Goal: Task Accomplishment & Management: Complete application form

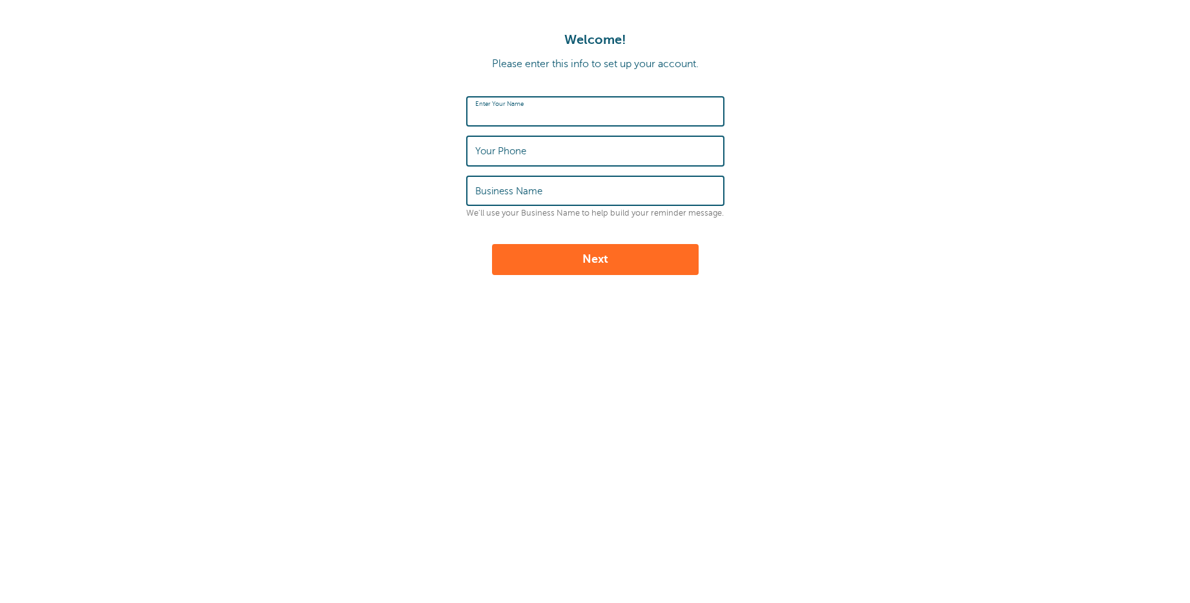
click at [543, 118] on input "Enter Your Name" at bounding box center [595, 112] width 240 height 28
type input "Richard"
drag, startPoint x: 533, startPoint y: 139, endPoint x: 458, endPoint y: 143, distance: 75.1
click at [458, 143] on form "Enter Your Name Richard Your Phone 6 Business Name We'll use your Business Name…" at bounding box center [595, 185] width 1164 height 179
drag, startPoint x: 479, startPoint y: 150, endPoint x: 472, endPoint y: 150, distance: 7.1
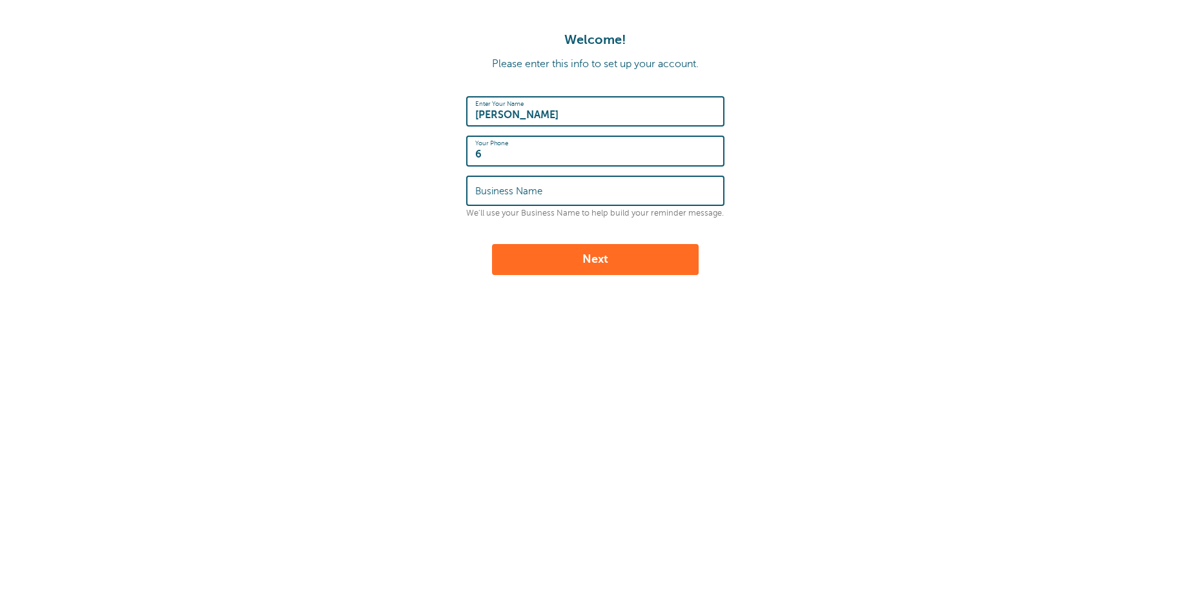
click at [472, 150] on div "Your Phone 6" at bounding box center [595, 151] width 258 height 30
drag, startPoint x: 517, startPoint y: 160, endPoint x: 455, endPoint y: 154, distance: 61.6
click at [455, 154] on form "Enter Your Name Richard Your Phone 6 Business Name We'll use your Business Name…" at bounding box center [595, 185] width 1164 height 179
paste input "908-499-1494"
type input "908-499-1494"
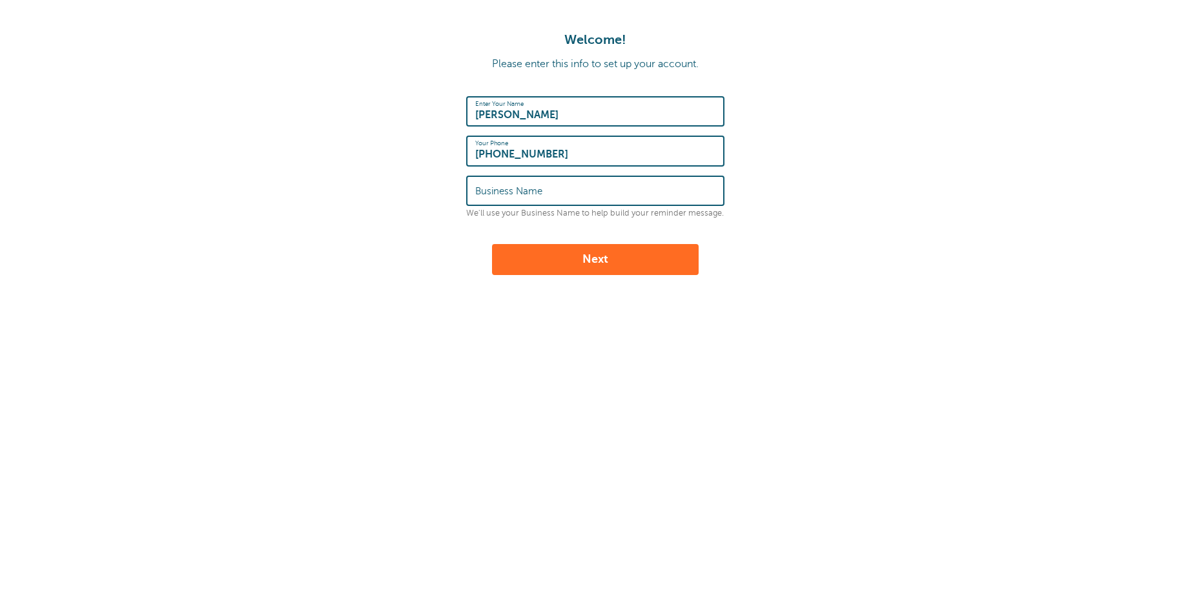
click at [494, 189] on label "Business Name" at bounding box center [508, 191] width 67 height 12
click at [494, 189] on input "Business Name" at bounding box center [595, 191] width 240 height 28
type input "Gearhart Law"
click at [655, 264] on button "Next" at bounding box center [595, 259] width 207 height 31
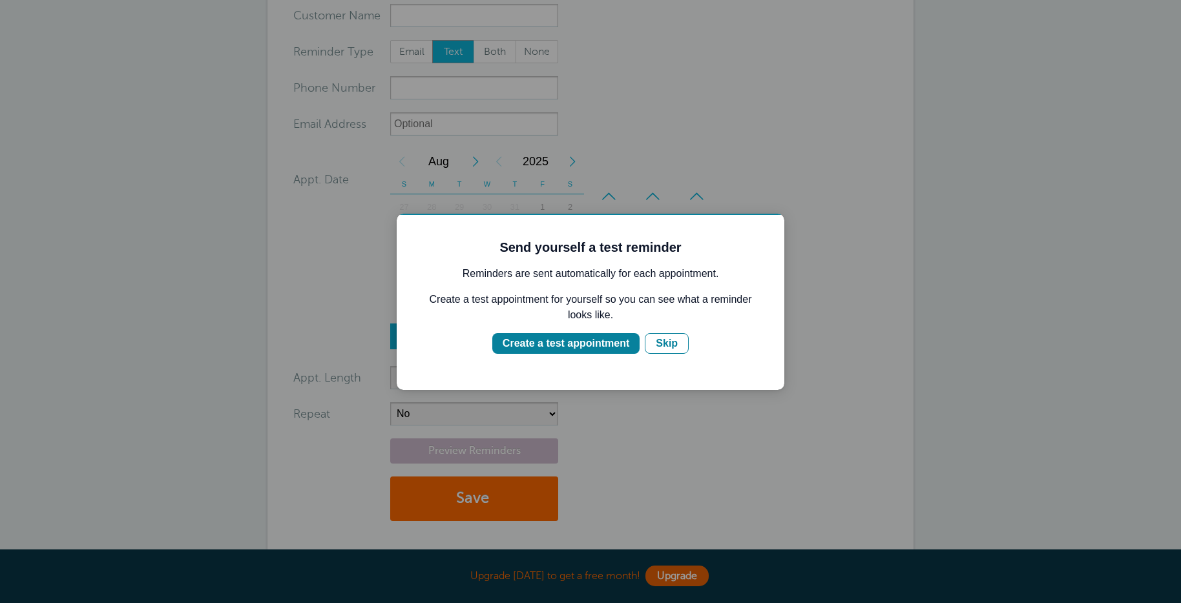
scroll to position [139, 0]
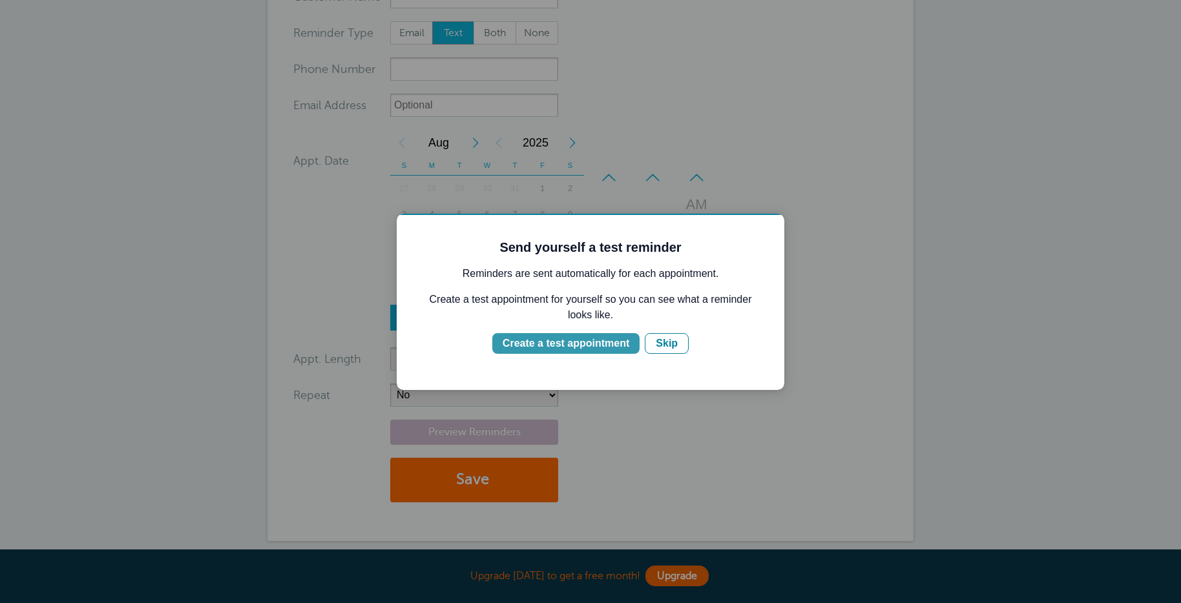
click at [604, 345] on div "Create a test appointment" at bounding box center [565, 343] width 127 height 15
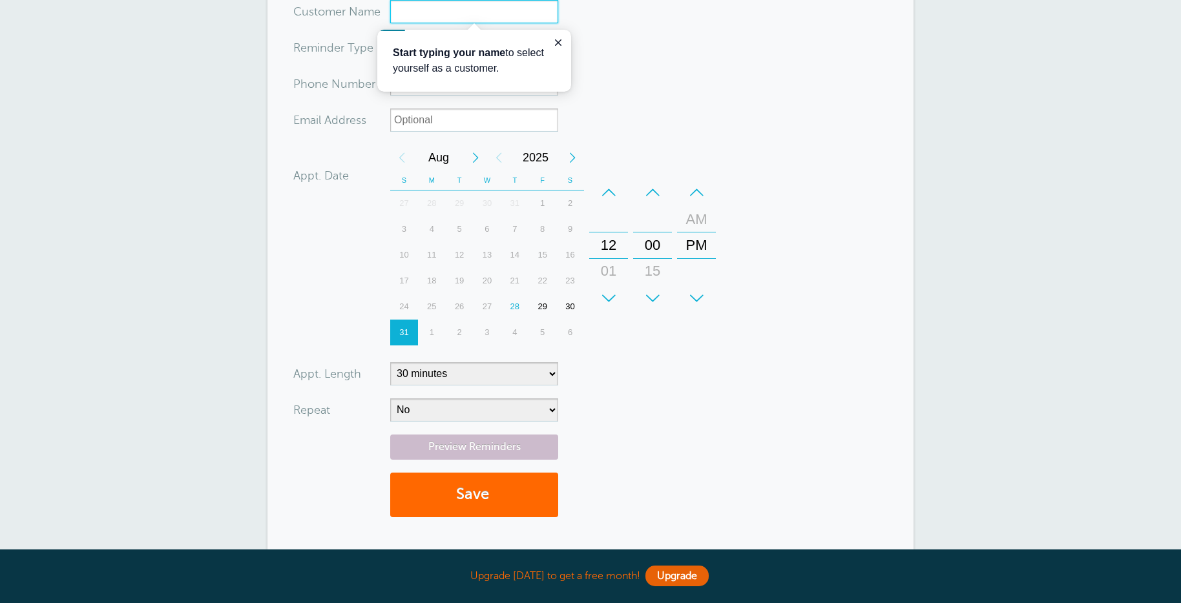
scroll to position [0, 0]
type input "Kendra"
click at [567, 37] on div "Start typing your name to select yourself as a customer." at bounding box center [474, 61] width 194 height 62
click at [557, 39] on icon "Close guide" at bounding box center [558, 42] width 10 height 10
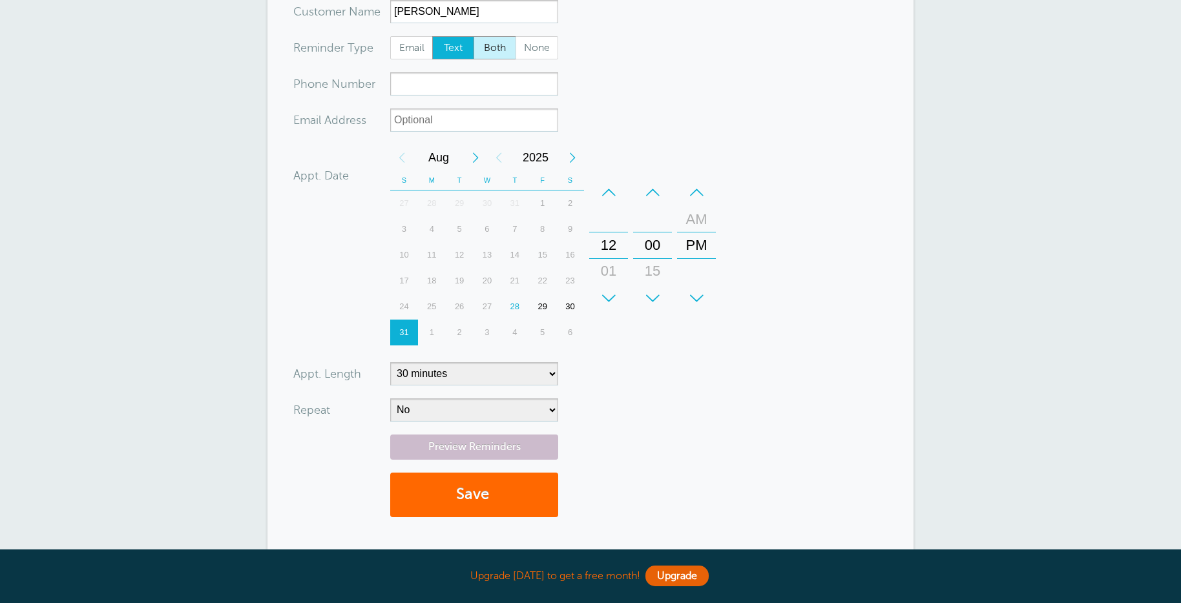
click at [495, 47] on span "Both" at bounding box center [494, 48] width 41 height 22
click at [473, 36] on input "Both" at bounding box center [473, 36] width 1 height 1
radio input "true"
click at [464, 83] on input "xxx-no-autofill" at bounding box center [474, 83] width 168 height 23
type input "6103063707"
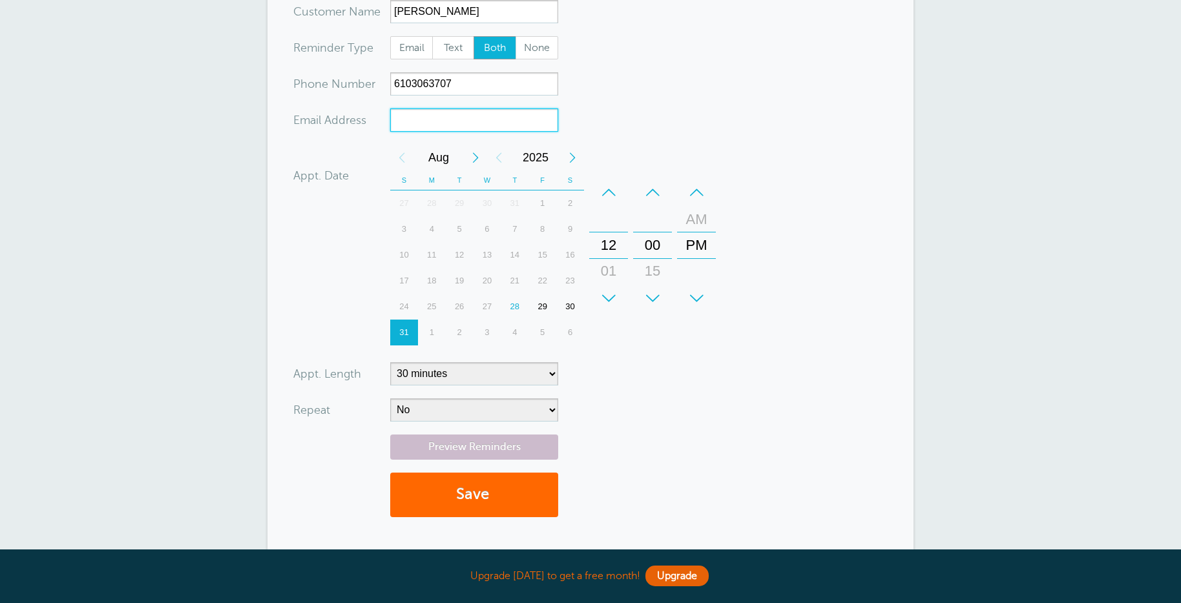
click at [503, 109] on input "xx-no-autofill" at bounding box center [474, 119] width 168 height 23
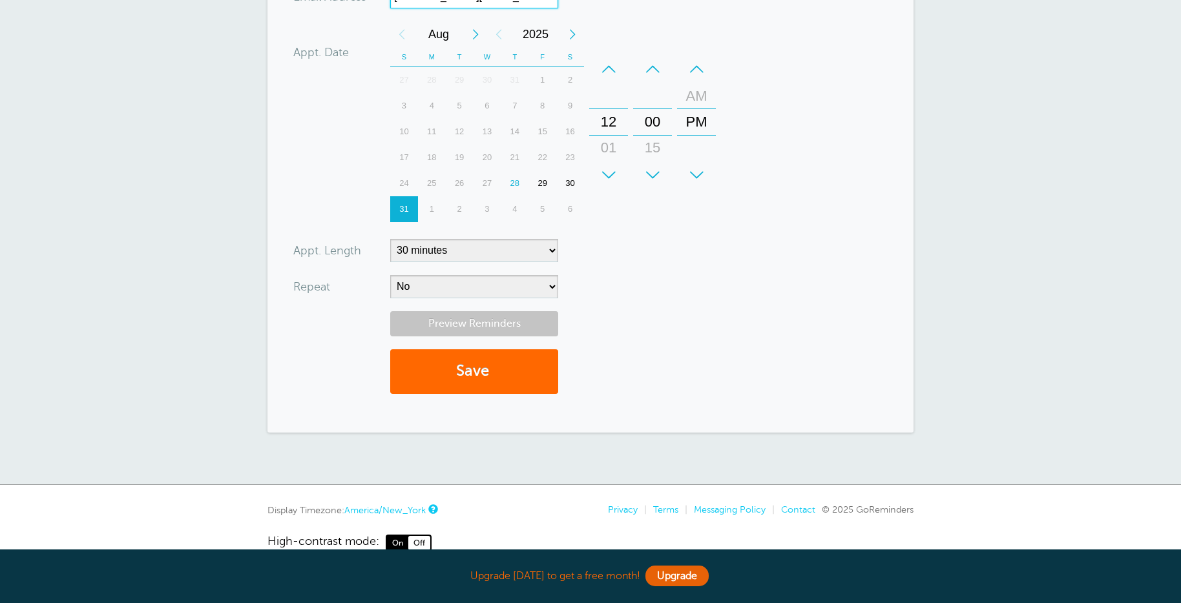
type input "kendra@virtualassistusa.com"
click at [482, 333] on link "Preview Reminders" at bounding box center [474, 323] width 168 height 25
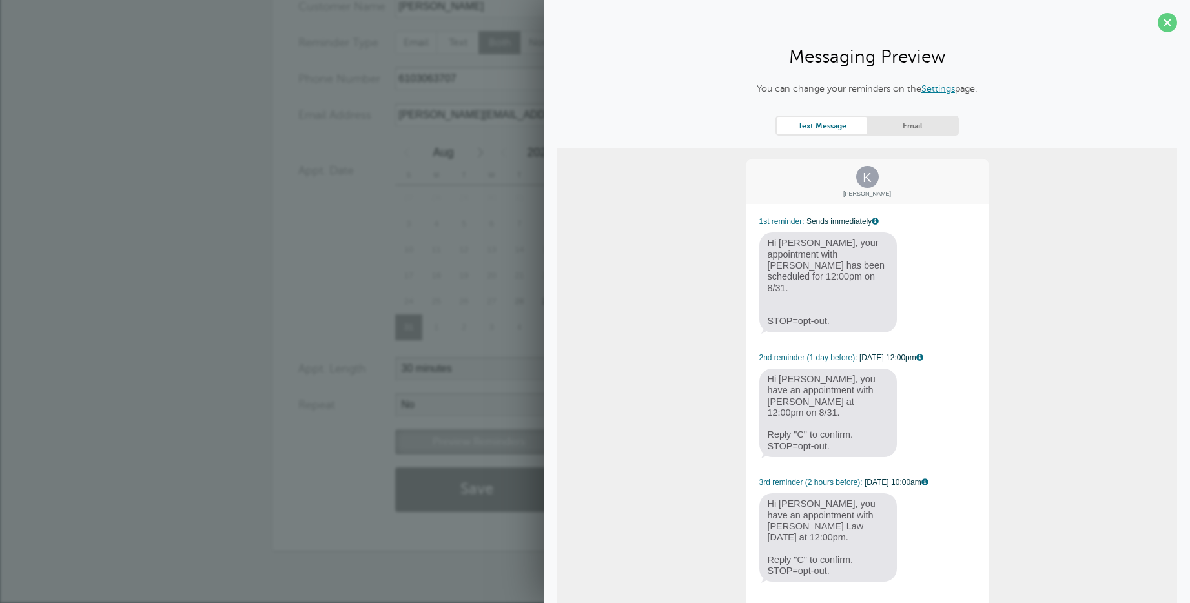
click at [463, 310] on div "26" at bounding box center [464, 302] width 28 height 26
click at [1161, 19] on span at bounding box center [1167, 22] width 19 height 19
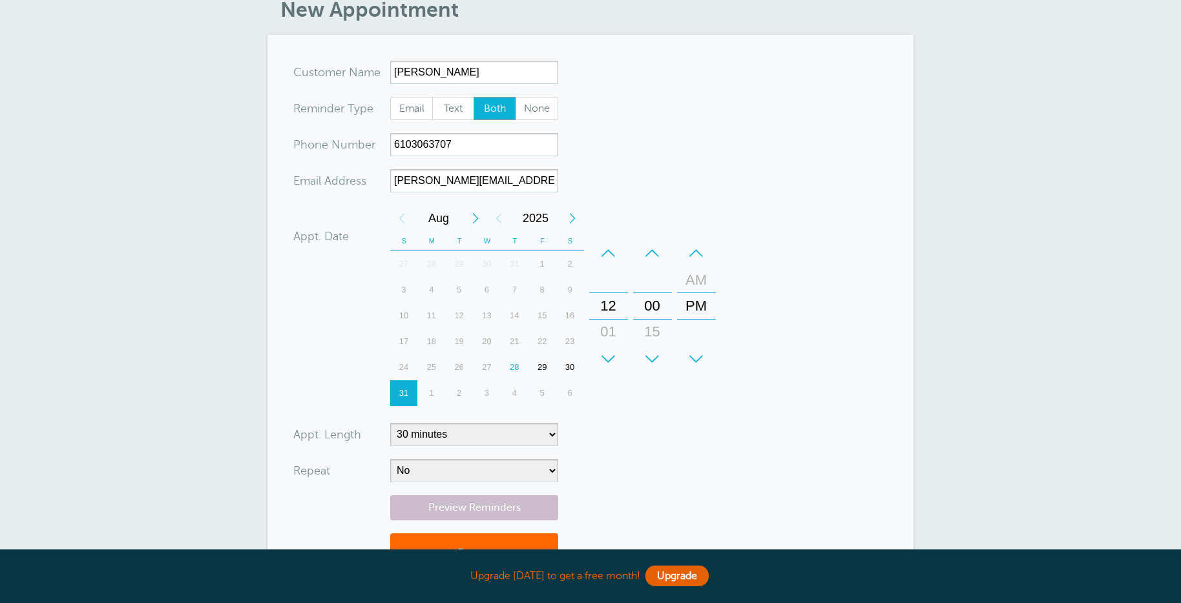
scroll to position [0, 0]
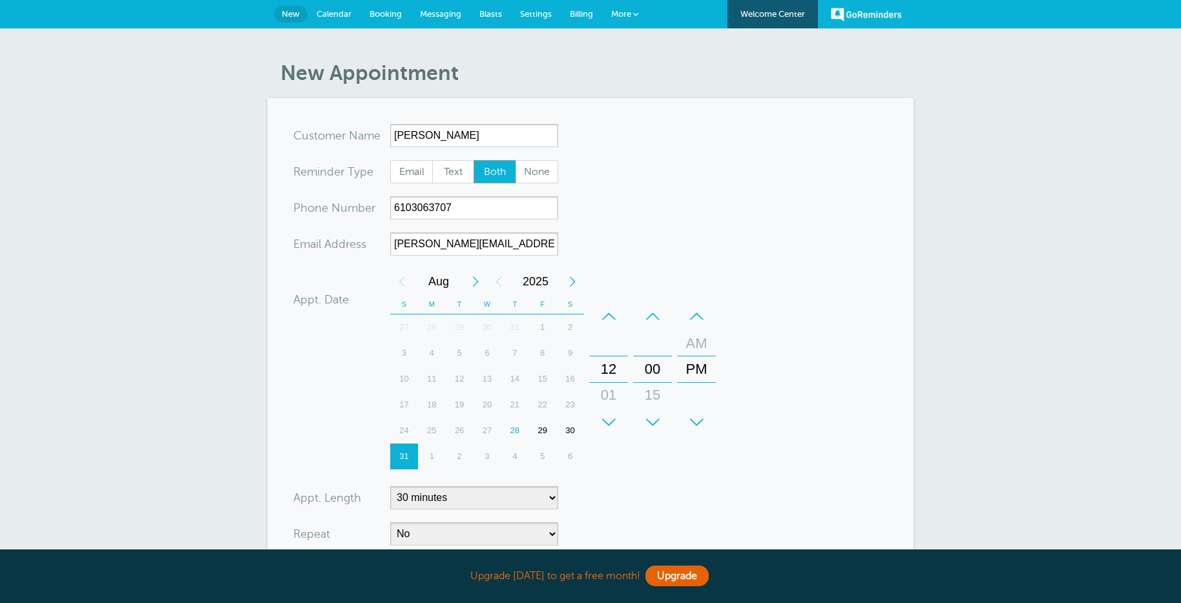
click at [336, 12] on span "Calendar" at bounding box center [333, 14] width 35 height 10
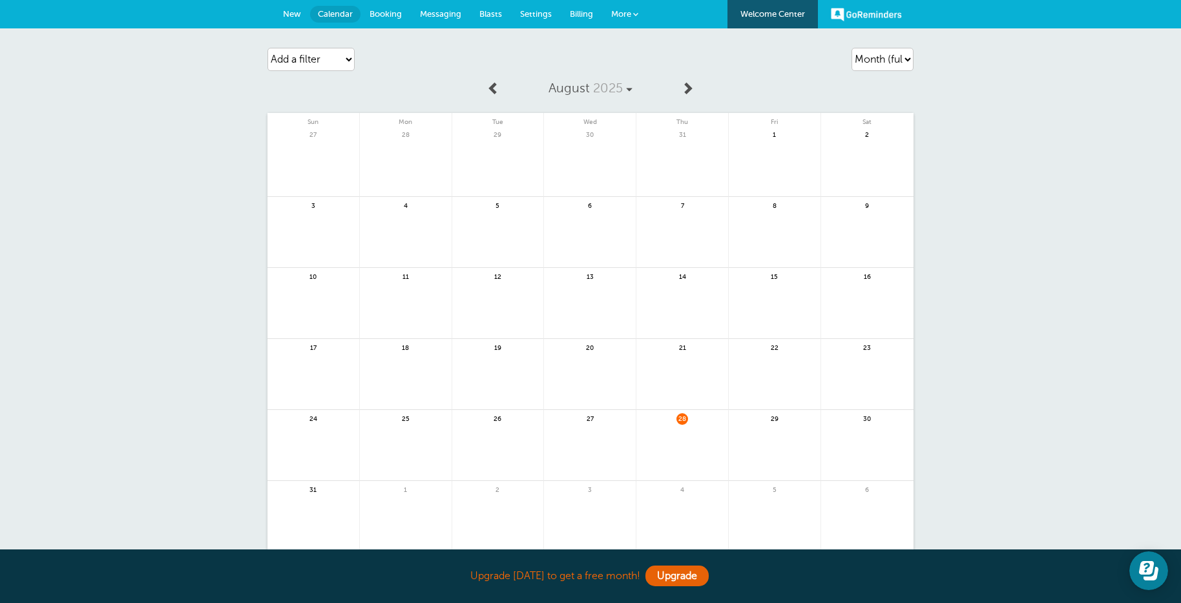
scroll to position [3, 0]
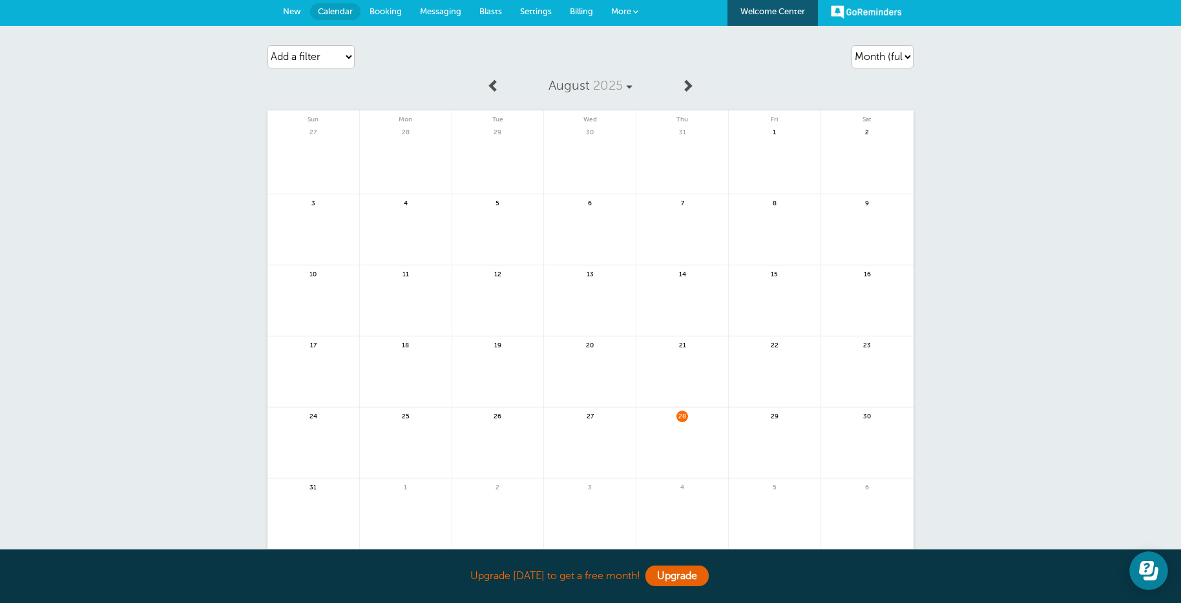
click at [402, 14] on link "Booking" at bounding box center [385, 11] width 50 height 28
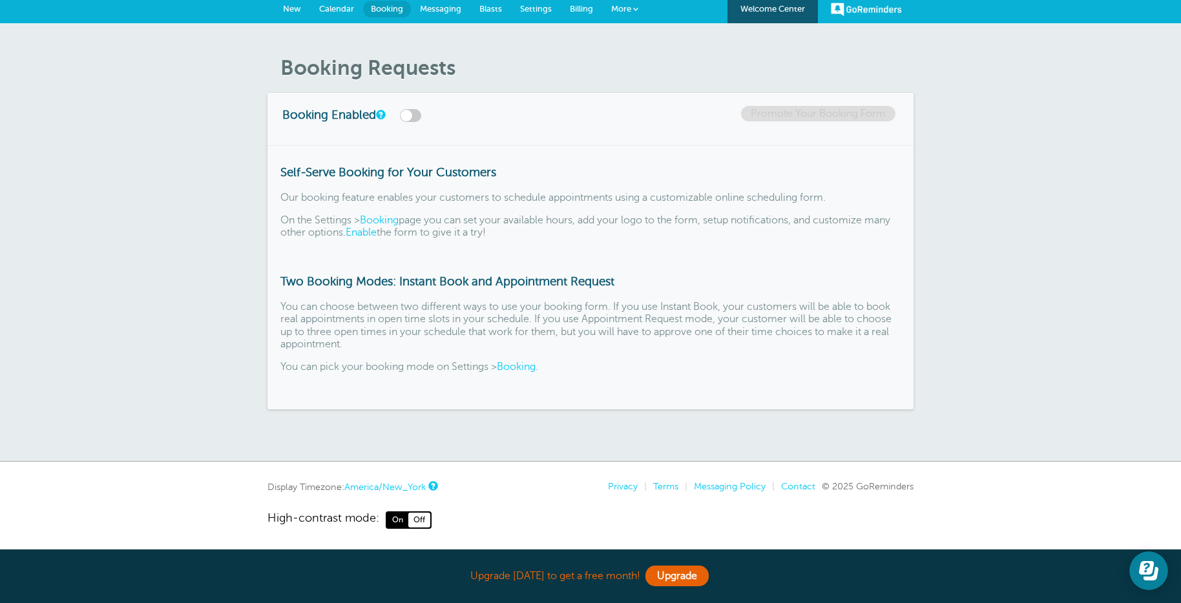
scroll to position [8, 0]
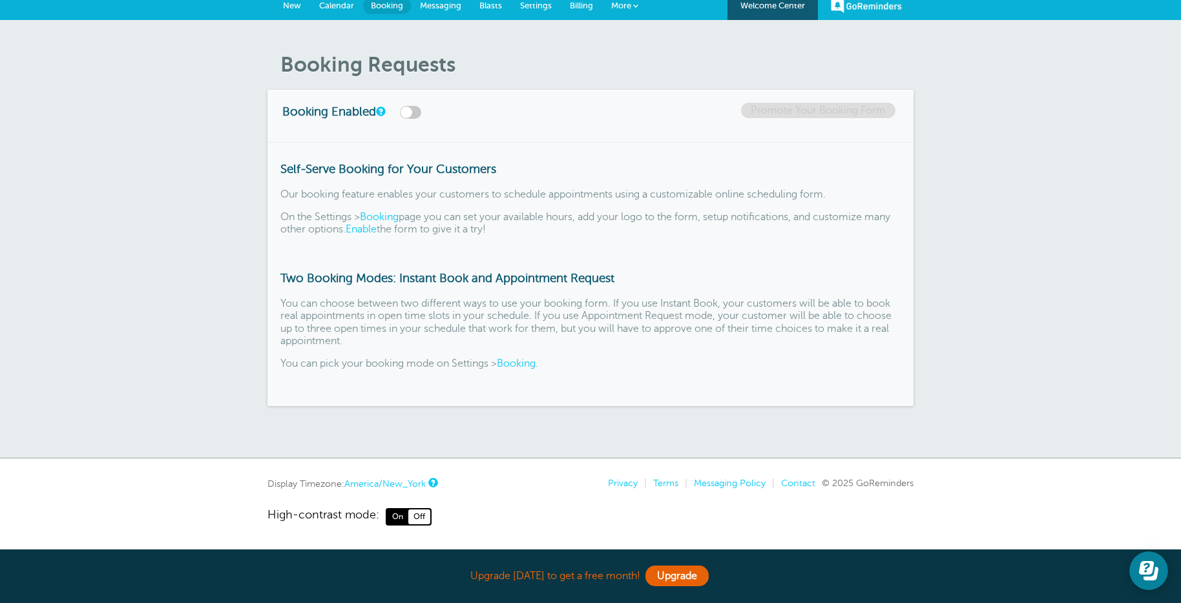
click at [331, 9] on span "Calendar" at bounding box center [336, 6] width 35 height 10
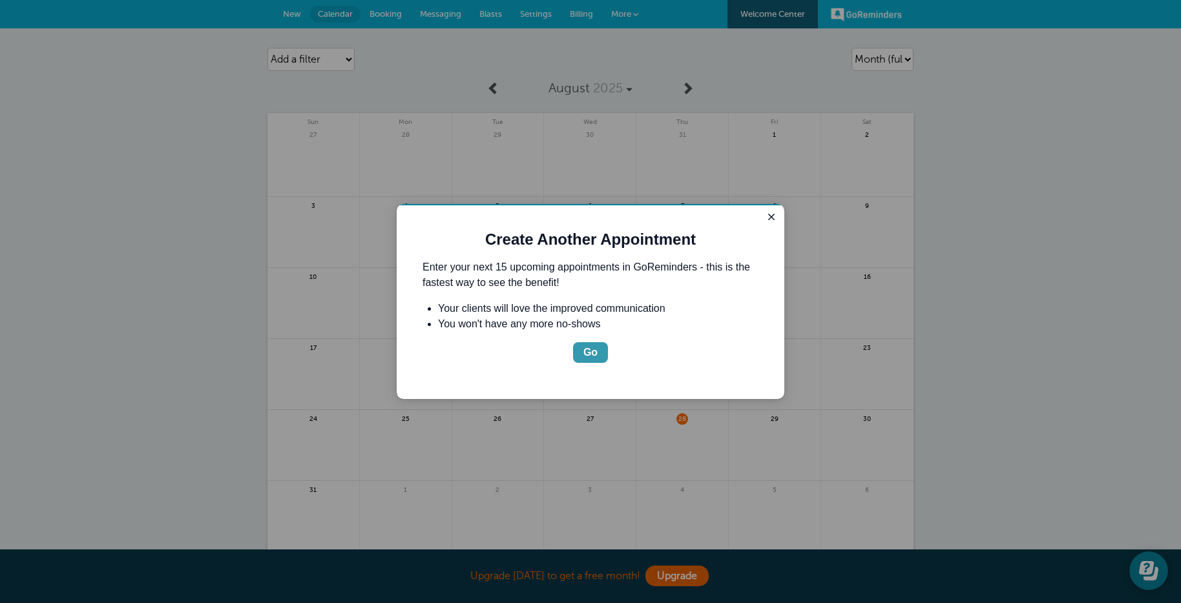
click at [594, 354] on div "Go" at bounding box center [590, 352] width 14 height 15
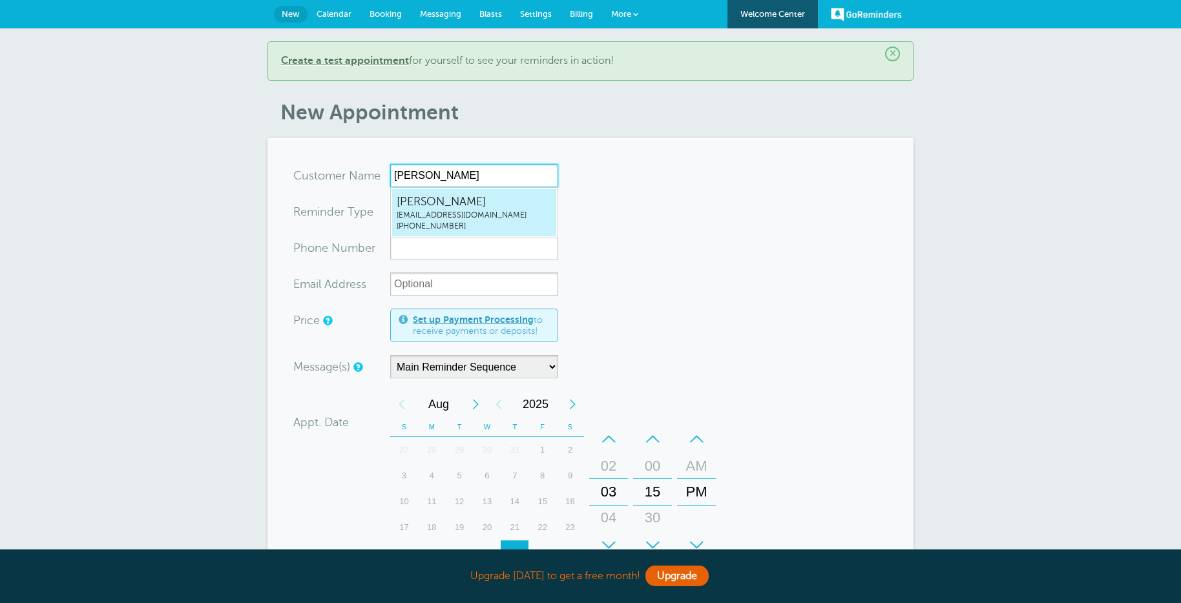
click at [413, 210] on span "rgearhart@gearhartlaw.com" at bounding box center [474, 215] width 155 height 11
type input "Richardrgearhart@gearhartlaw.com9084991494"
type input "Richard"
type input "908-499-1494"
type input "rgearhart@gearhartlaw.com"
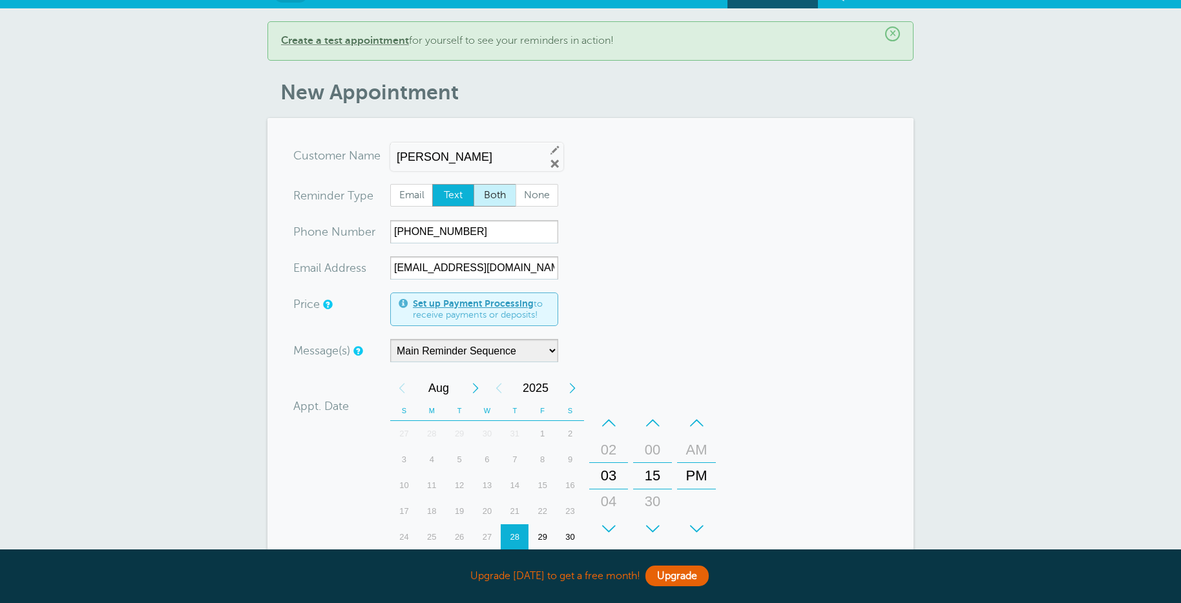
click at [480, 201] on span "Both" at bounding box center [494, 196] width 41 height 22
click at [473, 184] on input "Both" at bounding box center [473, 183] width 1 height 1
radio input "true"
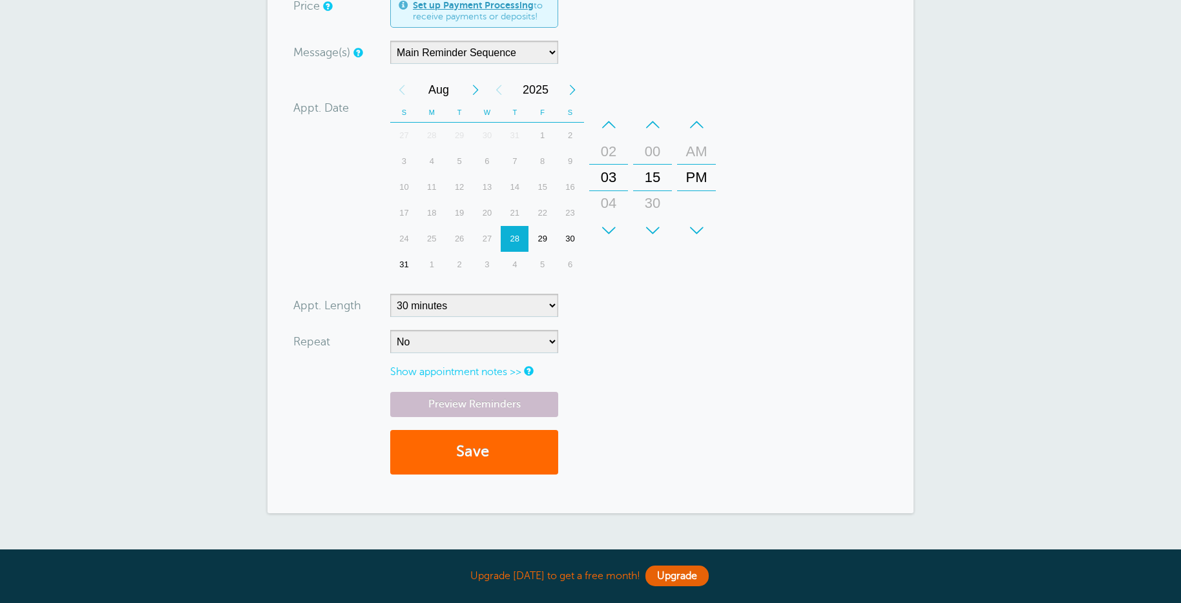
scroll to position [329, 0]
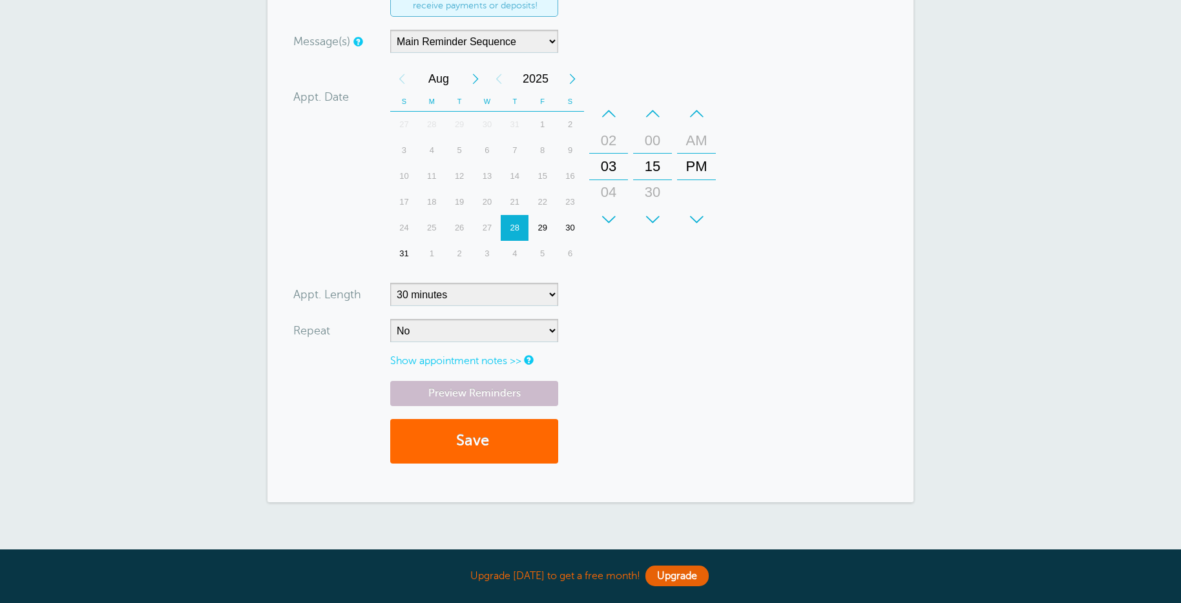
click at [512, 227] on div "28" at bounding box center [515, 228] width 28 height 26
click at [482, 437] on button "Save" at bounding box center [474, 441] width 168 height 45
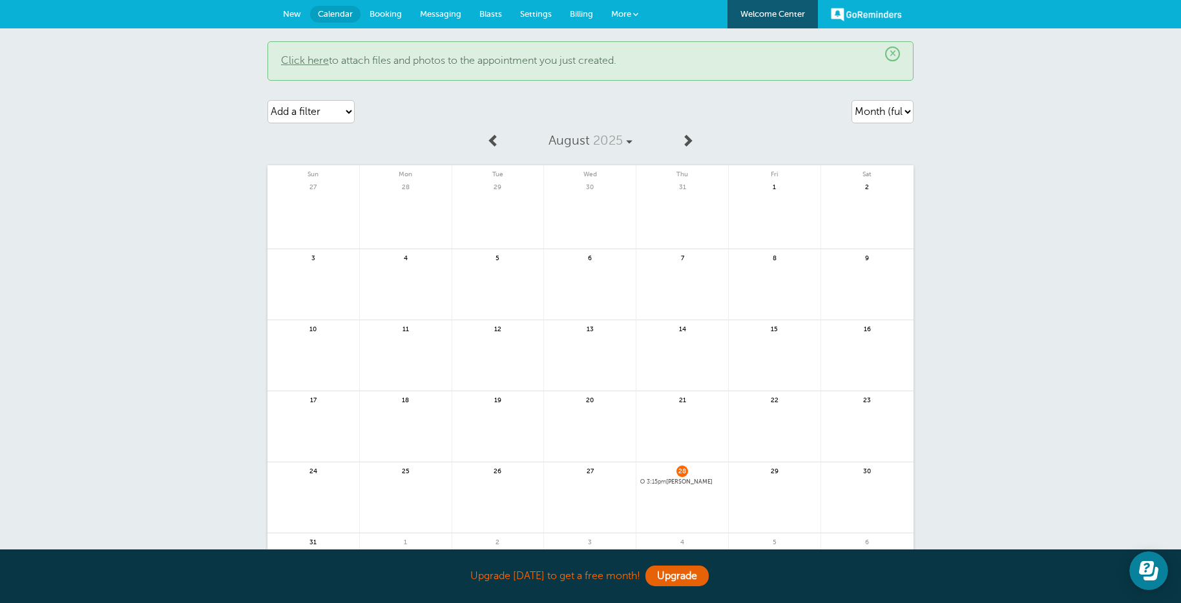
click at [440, 10] on span "Messaging" at bounding box center [440, 14] width 41 height 10
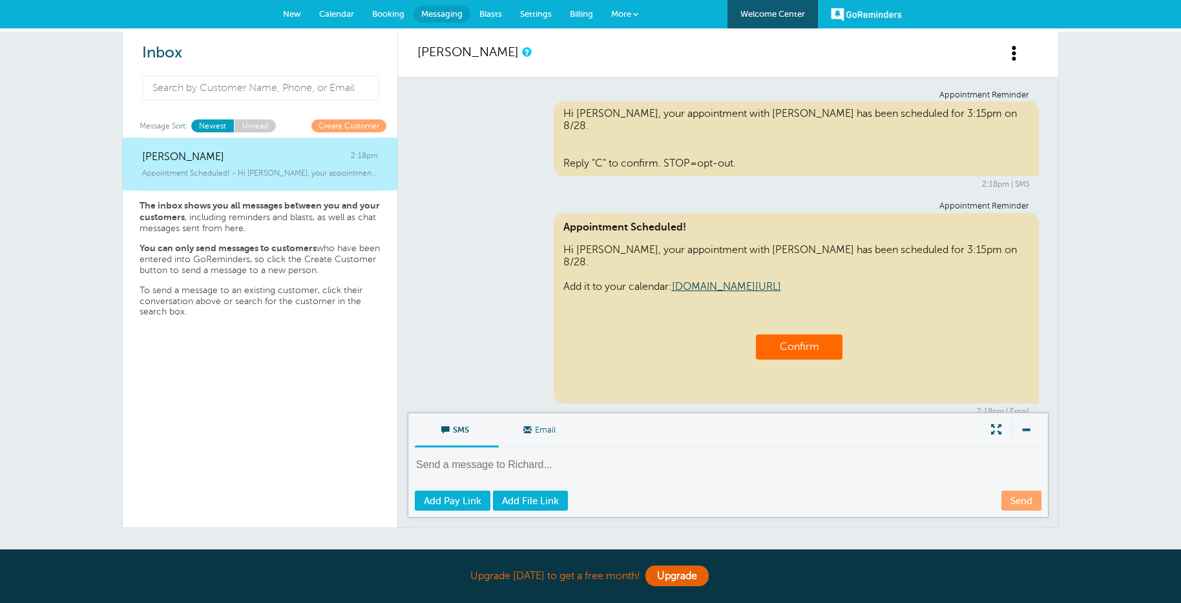
click at [295, 15] on span "New" at bounding box center [292, 14] width 18 height 10
